Goal: Task Accomplishment & Management: Manage account settings

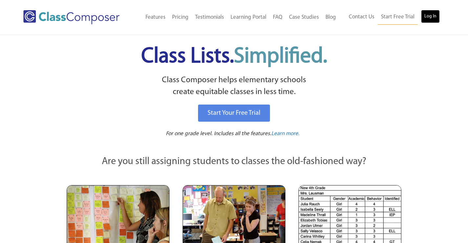
click at [431, 15] on link "Log In" at bounding box center [430, 16] width 19 height 13
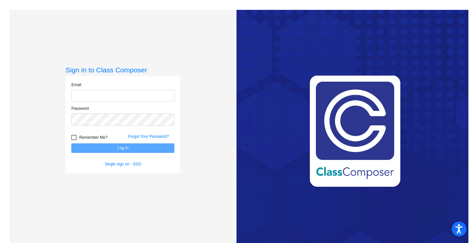
type input "[EMAIL_ADDRESS][DOMAIN_NAME]"
click at [118, 148] on button "Log In" at bounding box center [122, 148] width 103 height 10
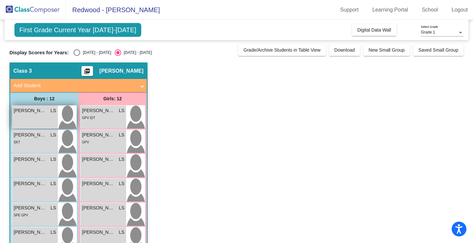
click at [40, 117] on div "[PERSON_NAME] lock do_not_disturb_alt" at bounding box center [35, 116] width 46 height 23
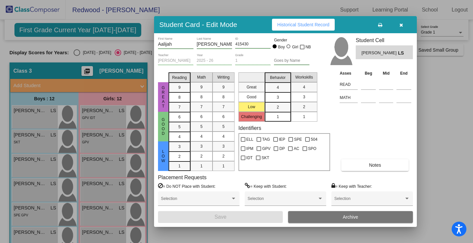
click at [399, 24] on icon "button" at bounding box center [401, 25] width 4 height 5
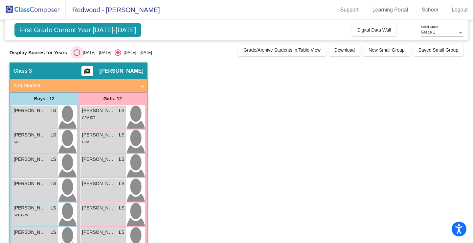
click at [75, 52] on div "Select an option" at bounding box center [77, 52] width 7 height 7
click at [77, 56] on input "[DATE] - [DATE]" at bounding box center [77, 56] width 0 height 0
radio input "true"
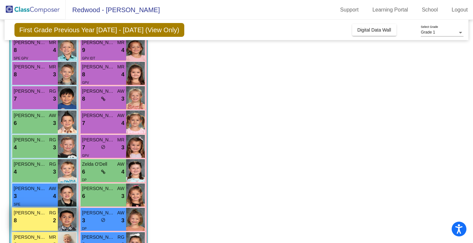
scroll to position [66, 0]
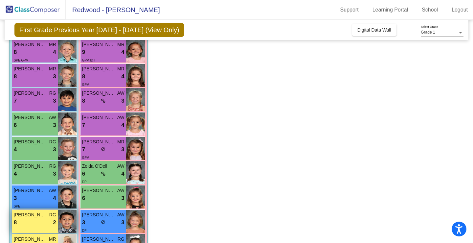
click at [38, 218] on div "8 lock do_not_disturb_alt 2" at bounding box center [35, 222] width 42 height 9
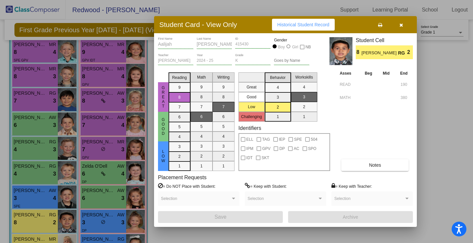
click at [354, 163] on button "Notes" at bounding box center [374, 165] width 67 height 12
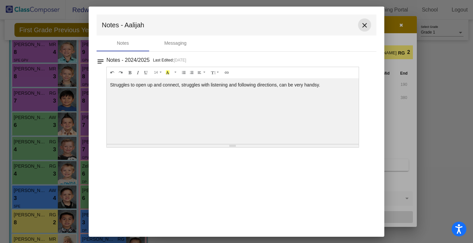
click at [366, 23] on mat-icon "close" at bounding box center [365, 25] width 8 height 8
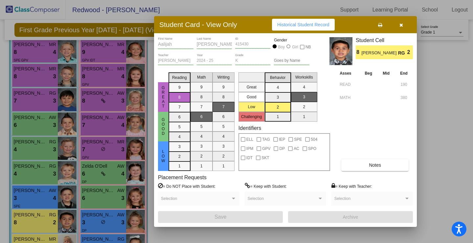
click at [401, 23] on icon "button" at bounding box center [401, 25] width 4 height 5
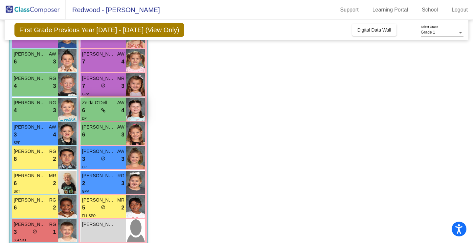
scroll to position [132, 0]
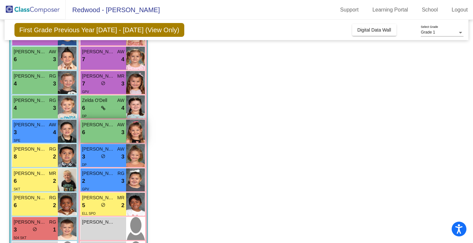
click at [99, 134] on div "6 lock do_not_disturb_alt 3" at bounding box center [103, 132] width 42 height 9
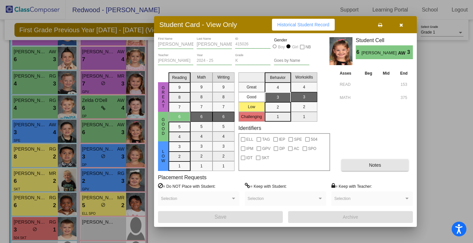
click at [387, 169] on button "Notes" at bounding box center [374, 165] width 67 height 12
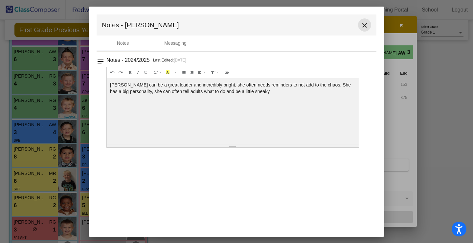
click at [363, 25] on mat-icon "close" at bounding box center [365, 25] width 8 height 8
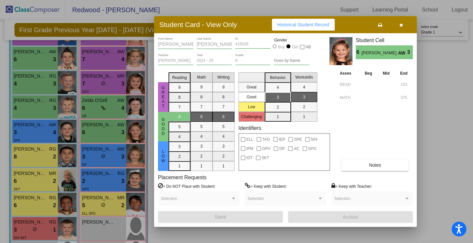
click at [400, 24] on icon "button" at bounding box center [401, 25] width 4 height 5
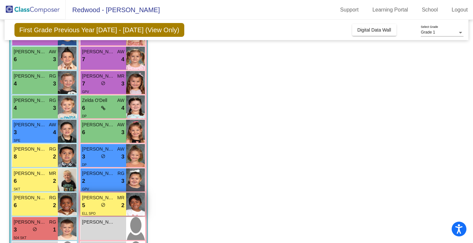
click at [107, 205] on div "5 lock do_not_disturb_alt 2" at bounding box center [103, 205] width 42 height 9
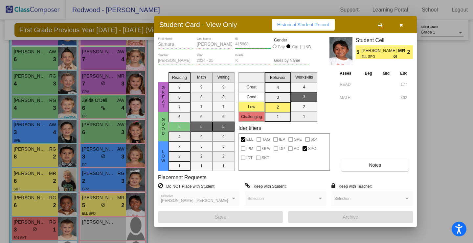
click at [354, 167] on button "Notes" at bounding box center [374, 165] width 67 height 12
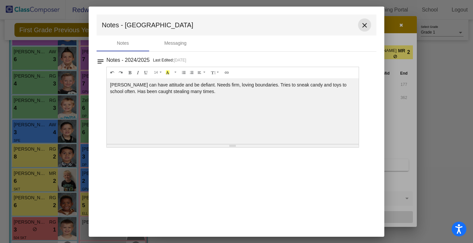
click at [365, 23] on mat-icon "close" at bounding box center [365, 25] width 8 height 8
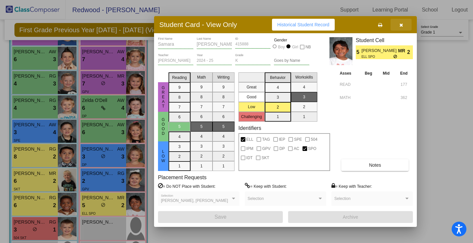
click at [399, 24] on icon "button" at bounding box center [401, 25] width 4 height 5
